Goal: Navigation & Orientation: Find specific page/section

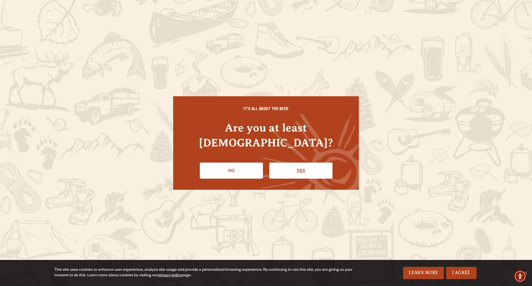
click at [308, 162] on link "Yes" at bounding box center [300, 170] width 63 height 16
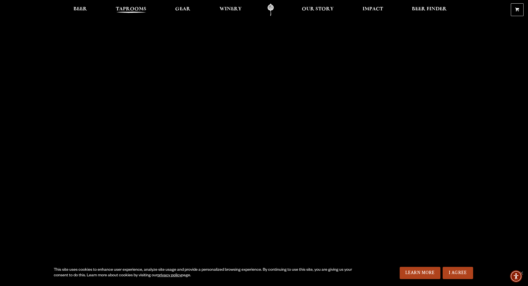
click at [123, 8] on span "Taprooms" at bounding box center [131, 9] width 30 height 4
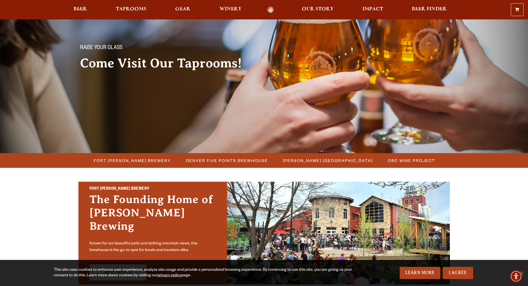
scroll to position [20, 0]
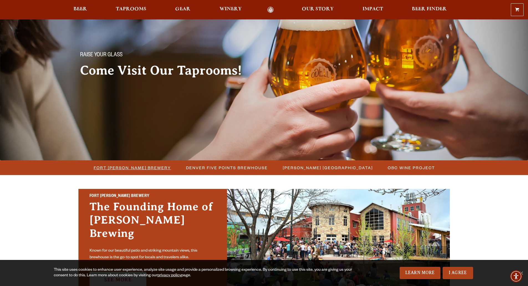
click at [145, 167] on span "Fort [PERSON_NAME] Brewery" at bounding box center [132, 168] width 77 height 8
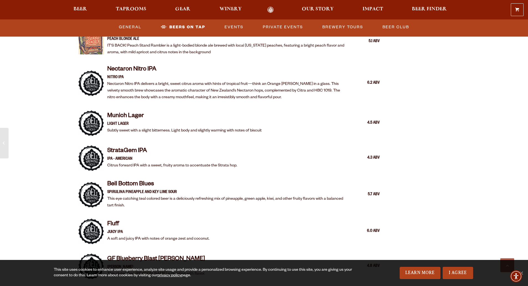
scroll to position [1192, 0]
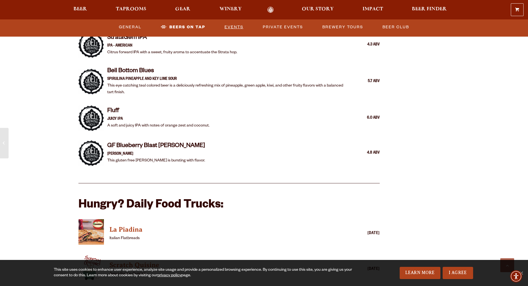
click at [235, 28] on link "Events" at bounding box center [233, 27] width 23 height 13
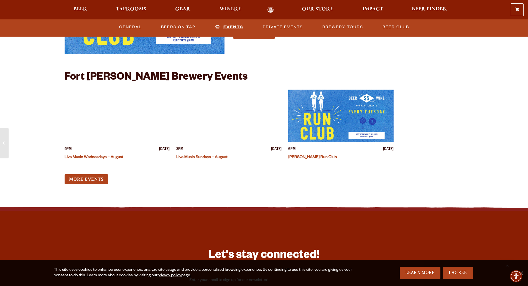
scroll to position [2157, 0]
